Goal: Use online tool/utility: Utilize a website feature to perform a specific function

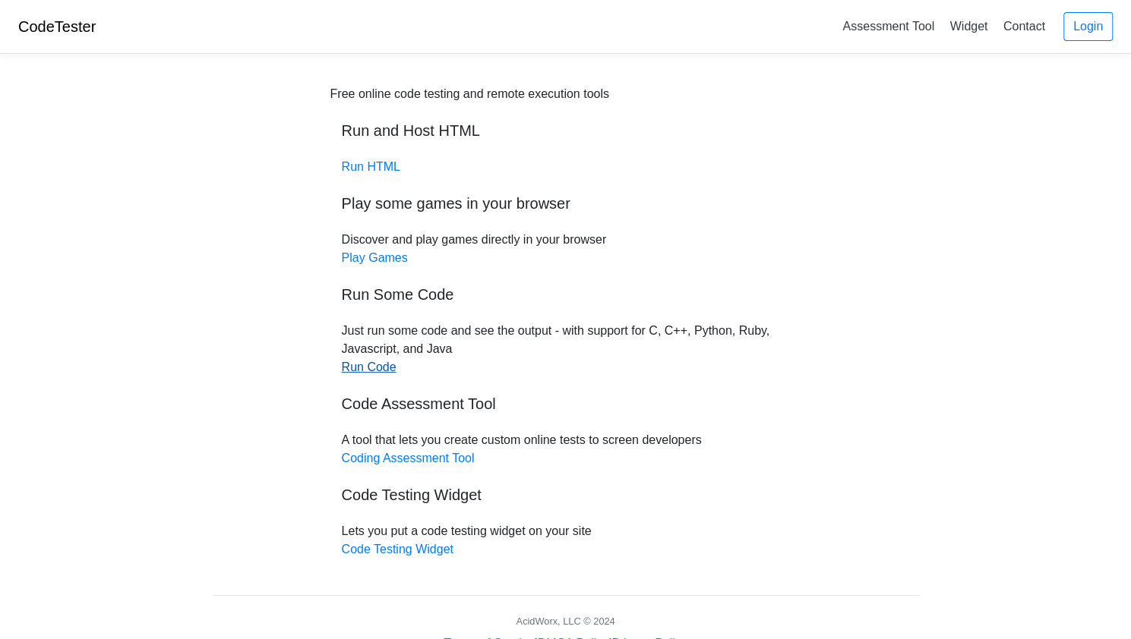
click at [379, 371] on link "Run Code" at bounding box center [369, 367] width 55 height 13
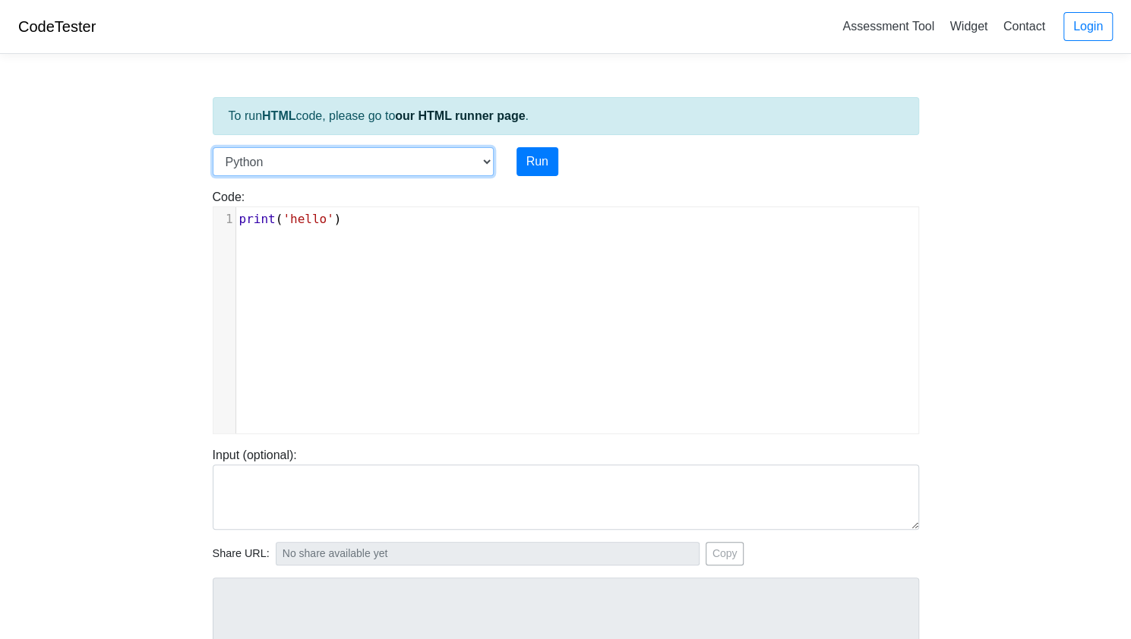
click at [478, 158] on select "C C++ Go Java Javascript Python Ruby" at bounding box center [353, 161] width 281 height 29
select select "c"
click at [213, 147] on select "C C++ Go Java Javascript Python Ruby" at bounding box center [353, 161] width 281 height 29
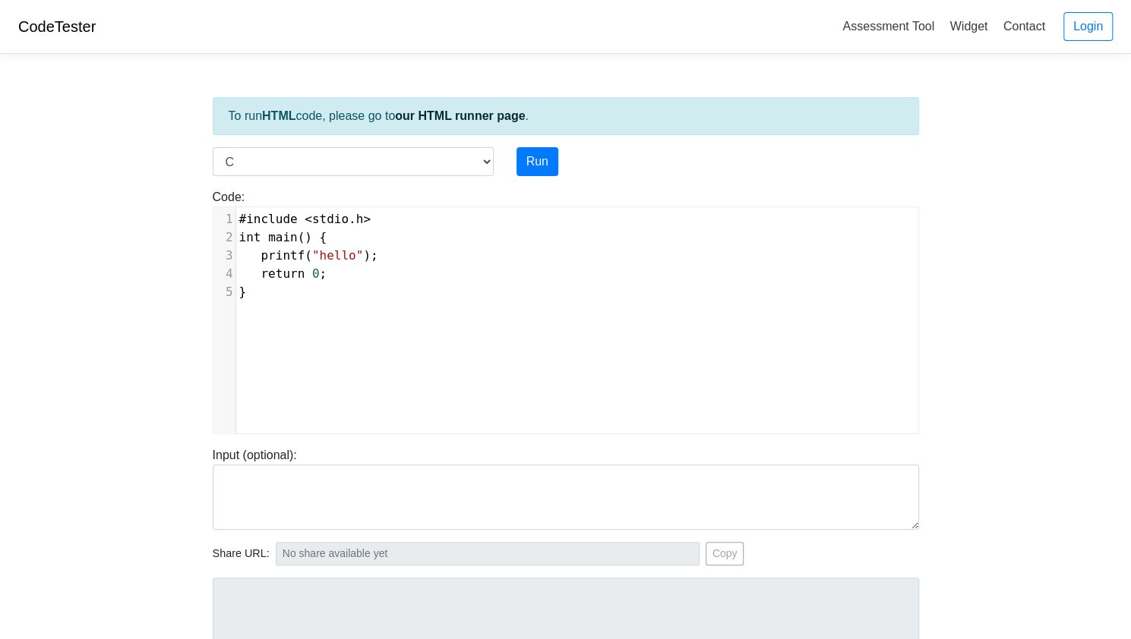
type textarea "#include <stdio.h> int main() { printf("hello"); return 0;"
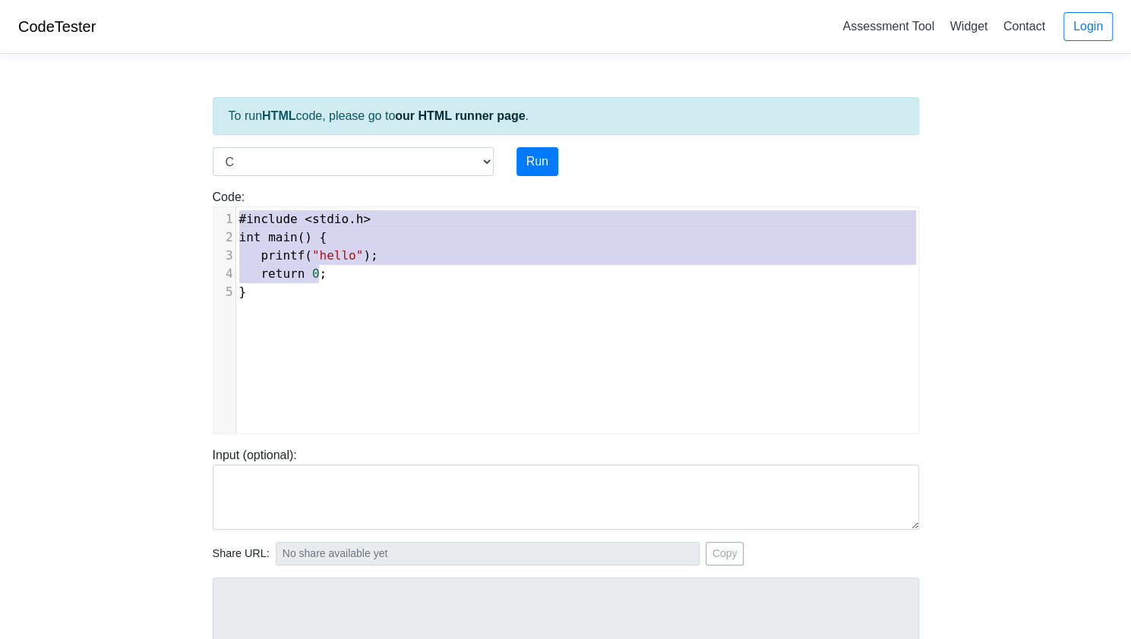
scroll to position [6, 0]
drag, startPoint x: 373, startPoint y: 277, endPoint x: 122, endPoint y: 140, distance: 285.8
click at [125, 143] on body "CodeTester Assessment Tool Widget Contact Login To run HTML code, please go to …" at bounding box center [565, 405] width 1131 height 810
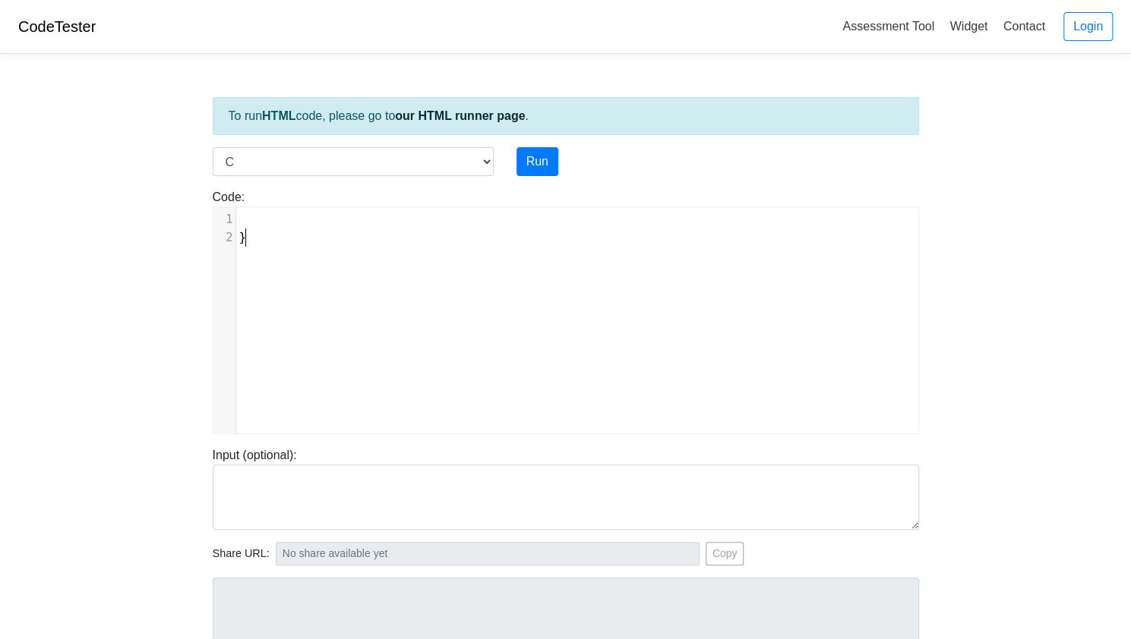
type textarea "}"
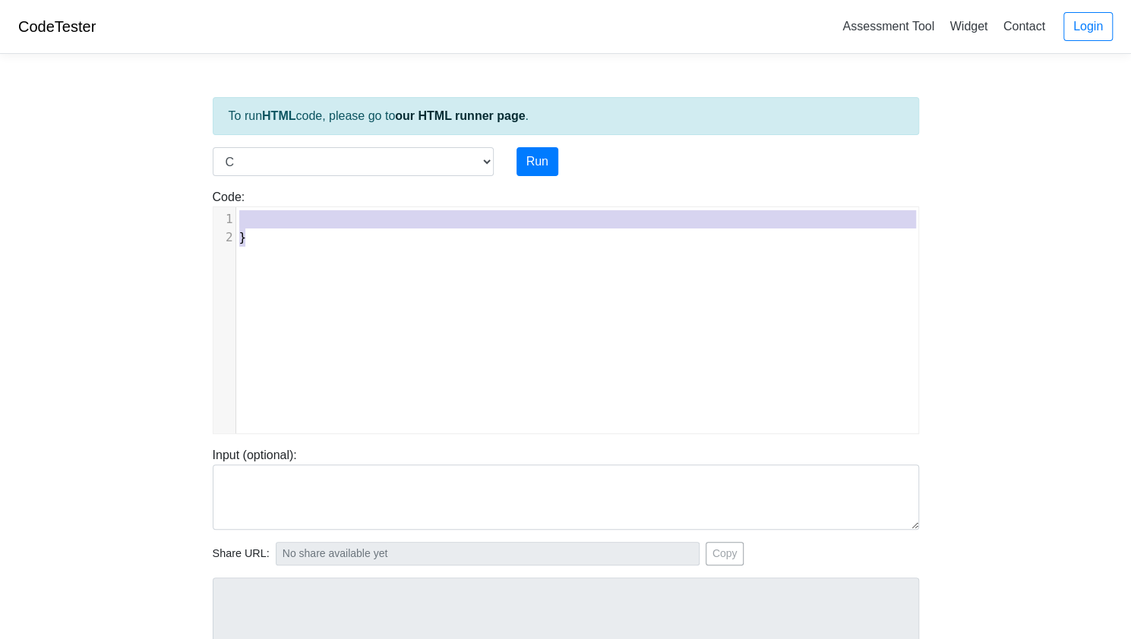
drag, startPoint x: 304, startPoint y: 254, endPoint x: 52, endPoint y: 118, distance: 286.8
click at [52, 118] on body "CodeTester Assessment Tool Widget Contact Login To run HTML code, please go to …" at bounding box center [565, 405] width 1131 height 810
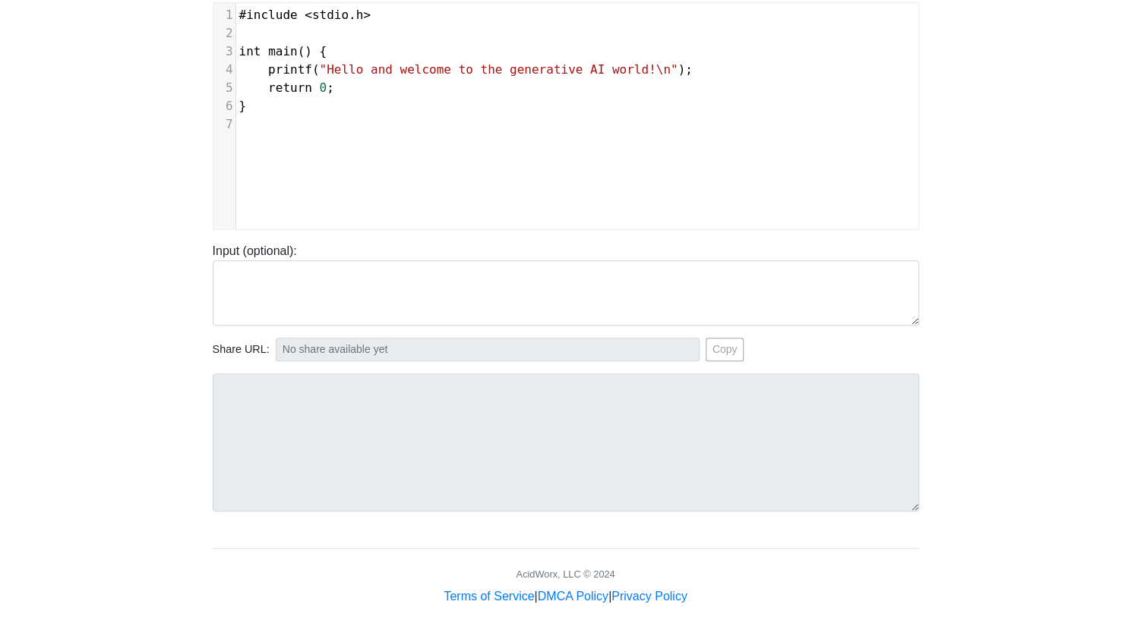
scroll to position [0, 0]
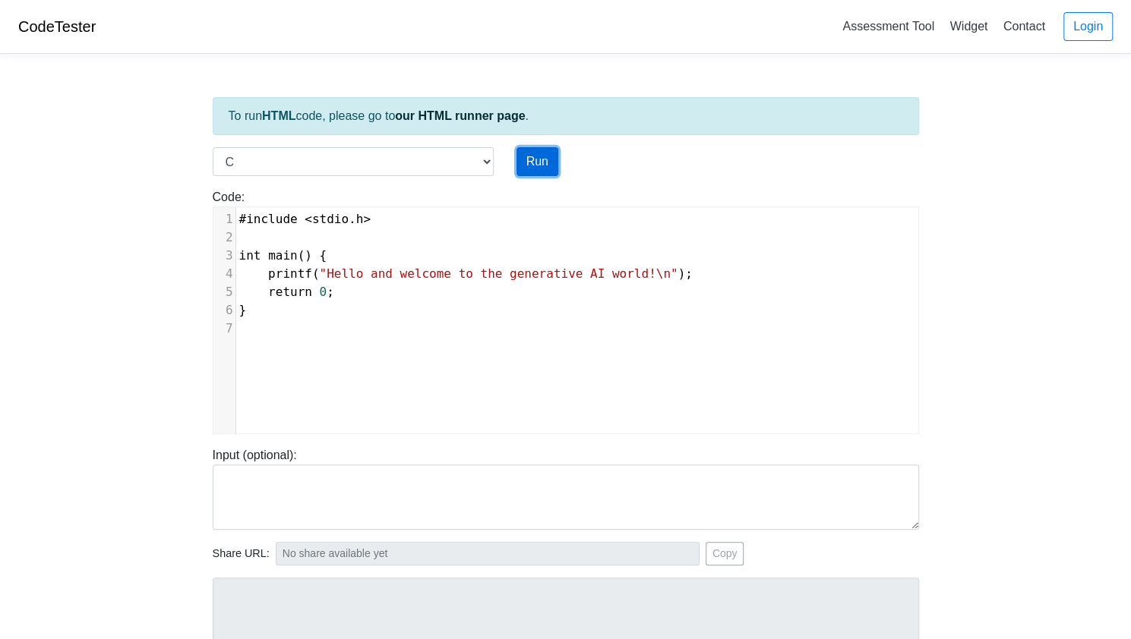
click at [540, 156] on button "Run" at bounding box center [537, 161] width 42 height 29
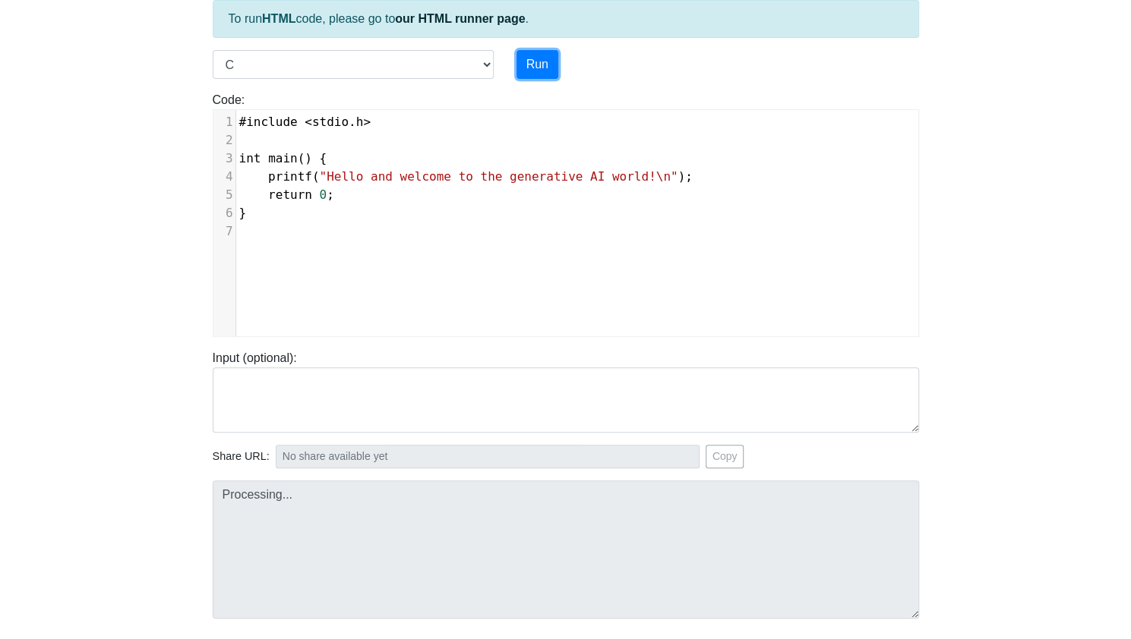
scroll to position [204, 0]
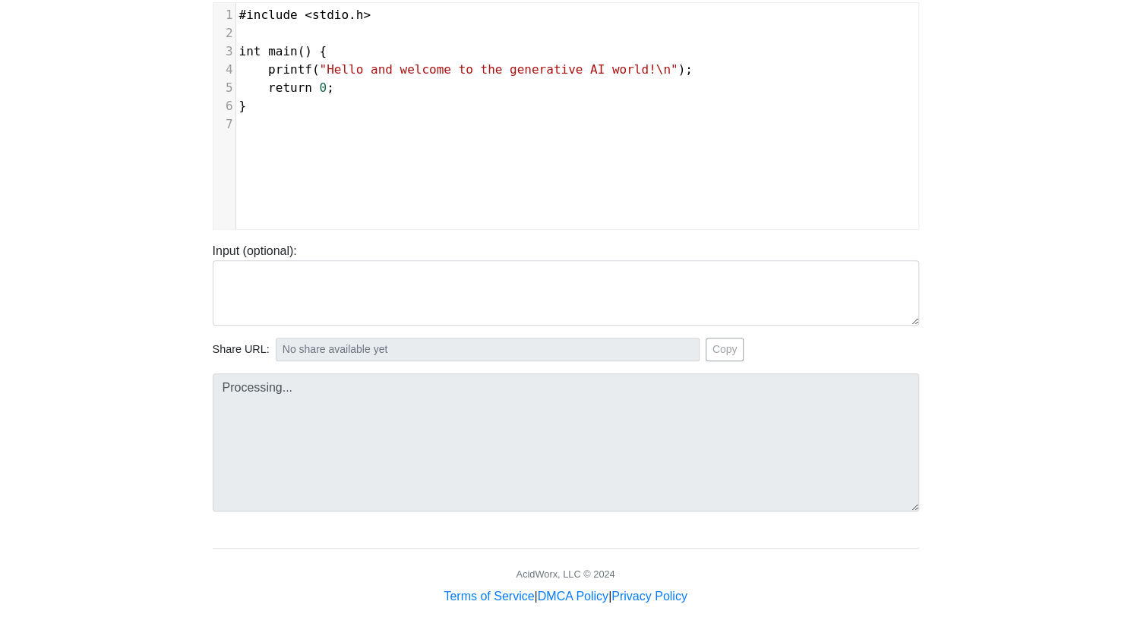
type input "[URL][DOMAIN_NAME]"
type textarea "Stdout: Hello and welcome to the generative AI world!"
